Goal: Task Accomplishment & Management: Manage account settings

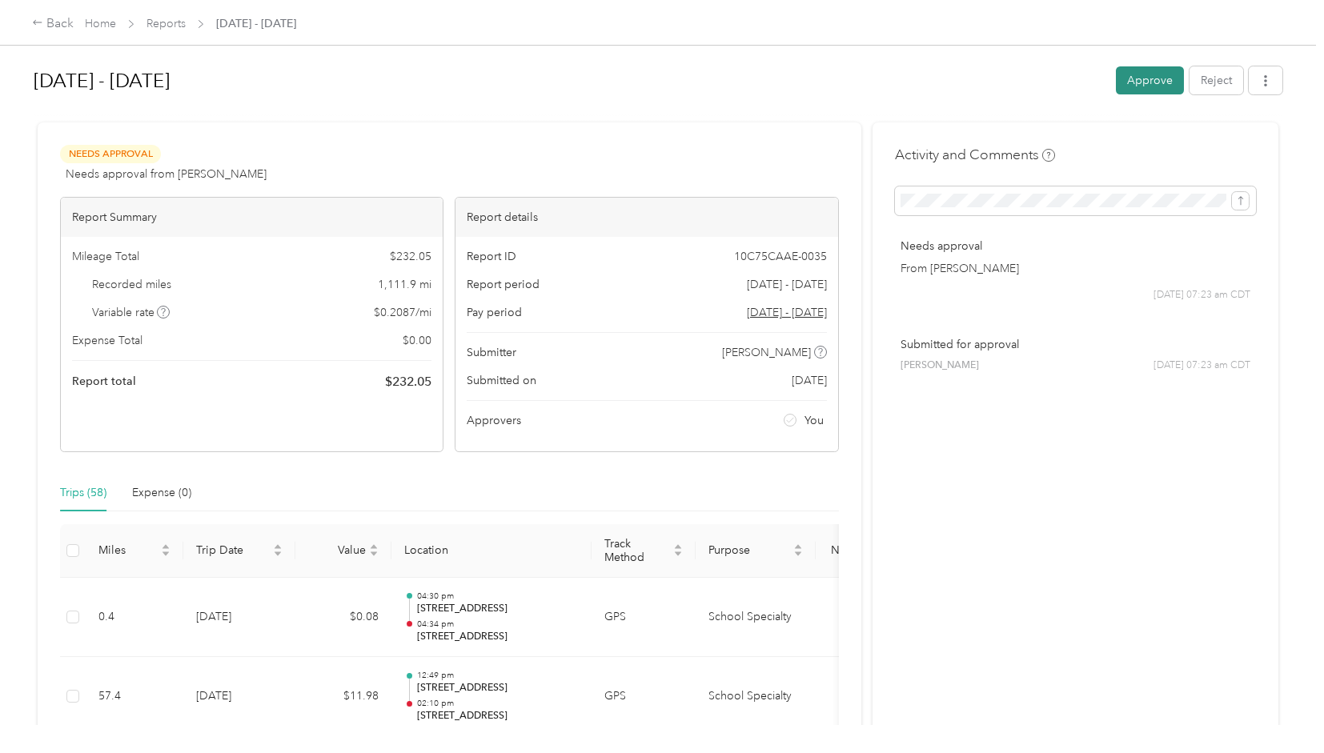
click at [1132, 78] on button "Approve" at bounding box center [1150, 80] width 68 height 28
click at [1130, 74] on button "Approve" at bounding box center [1150, 80] width 68 height 28
